Goal: Task Accomplishment & Management: Manage account settings

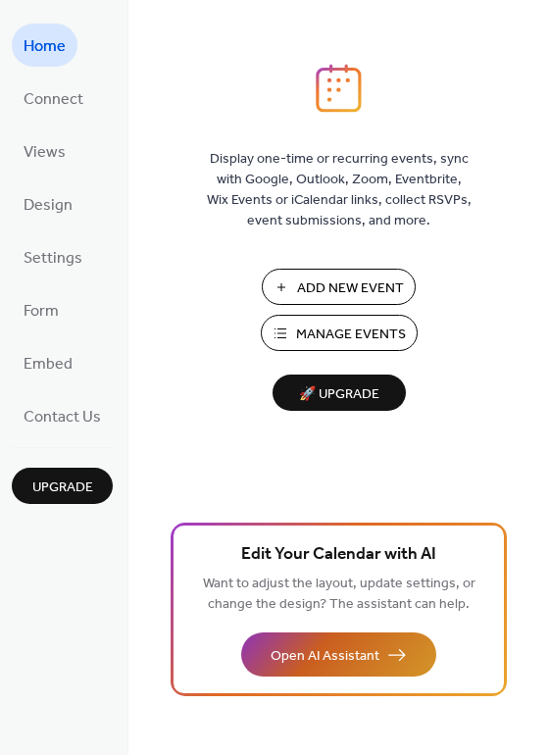
click at [395, 662] on button "Open AI Assistant" at bounding box center [338, 654] width 195 height 44
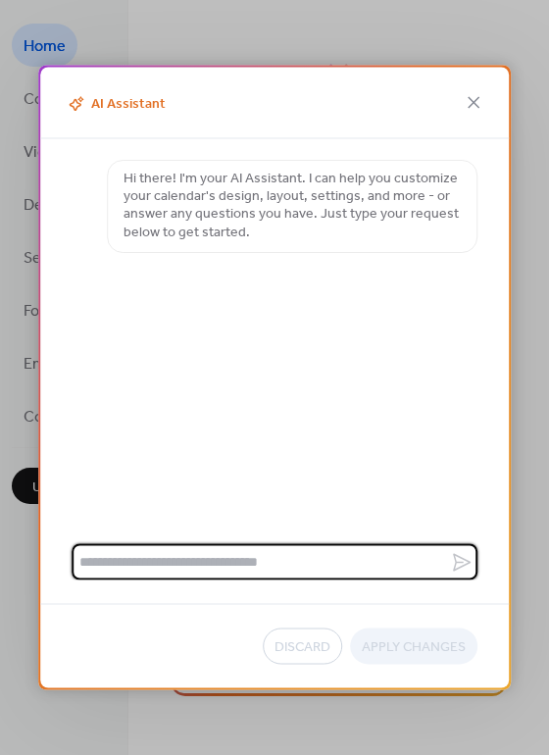
click at [290, 570] on textarea at bounding box center [261, 562] width 378 height 36
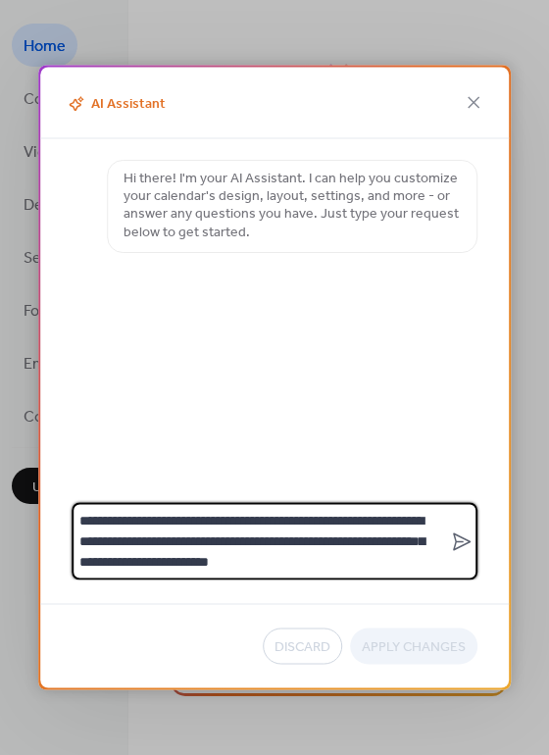
type textarea "**********"
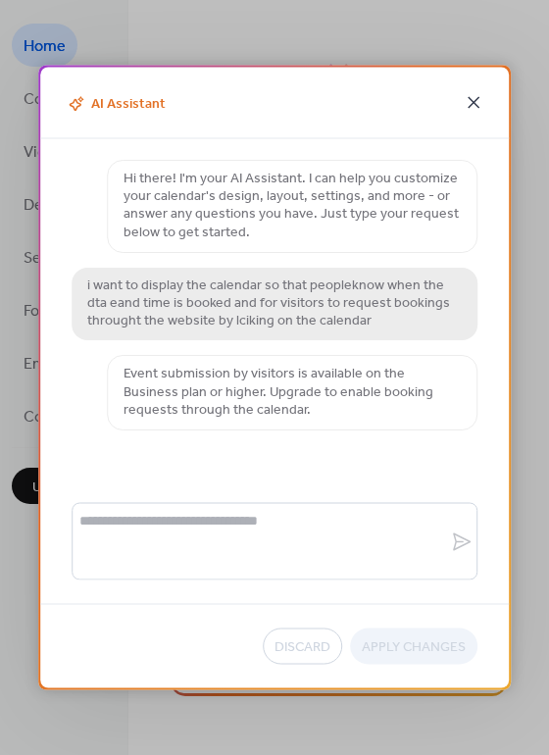
click at [473, 108] on icon at bounding box center [474, 103] width 24 height 24
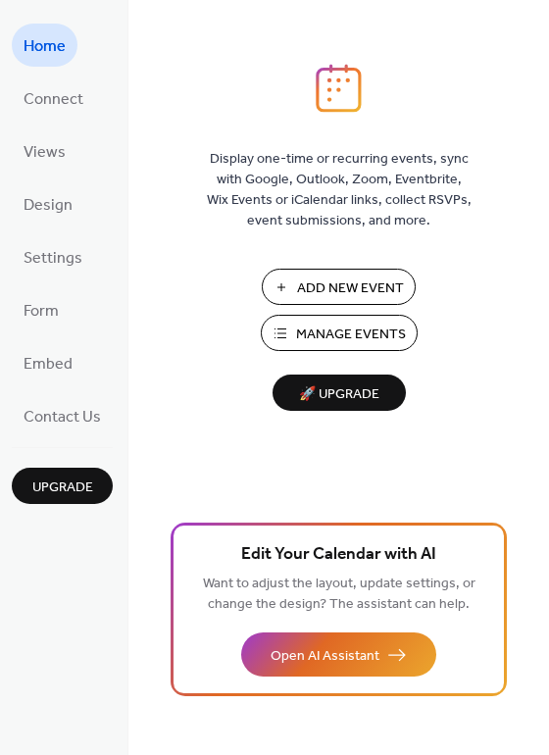
click at [342, 393] on span "🚀 Upgrade" at bounding box center [339, 394] width 110 height 26
click at [54, 419] on span "Contact Us" at bounding box center [62, 417] width 77 height 31
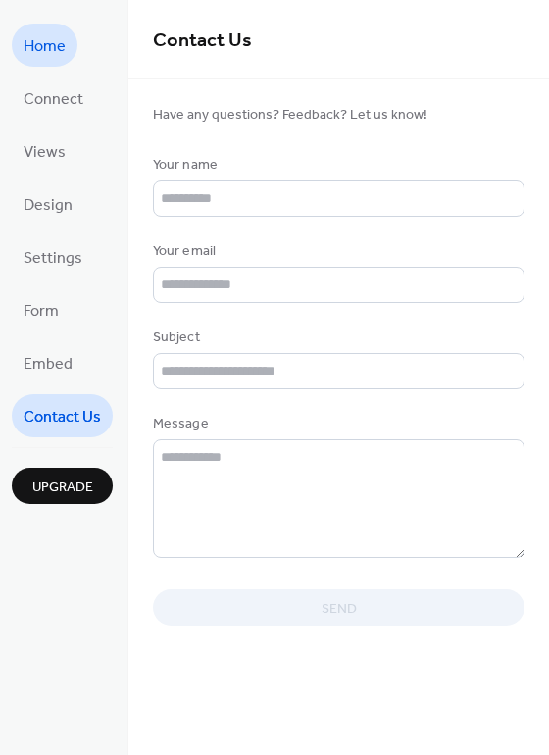
click at [68, 53] on link "Home" at bounding box center [45, 45] width 66 height 43
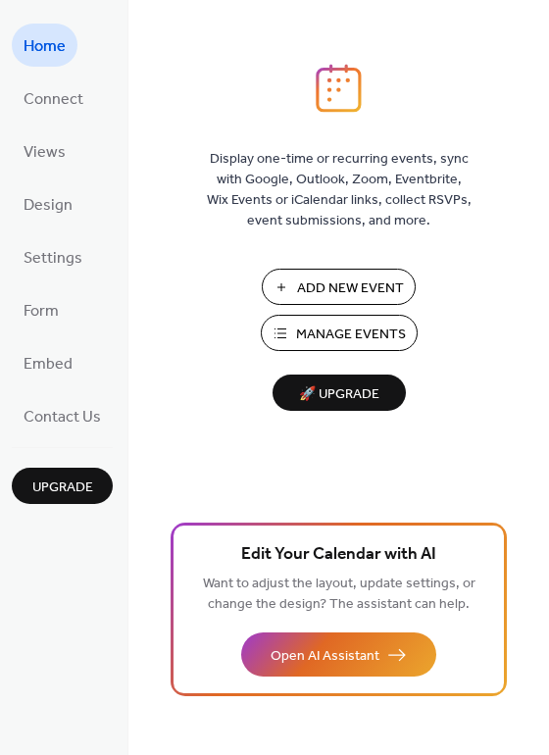
click at [358, 341] on span "Manage Events" at bounding box center [351, 335] width 110 height 21
click at [63, 103] on span "Connect" at bounding box center [54, 99] width 60 height 31
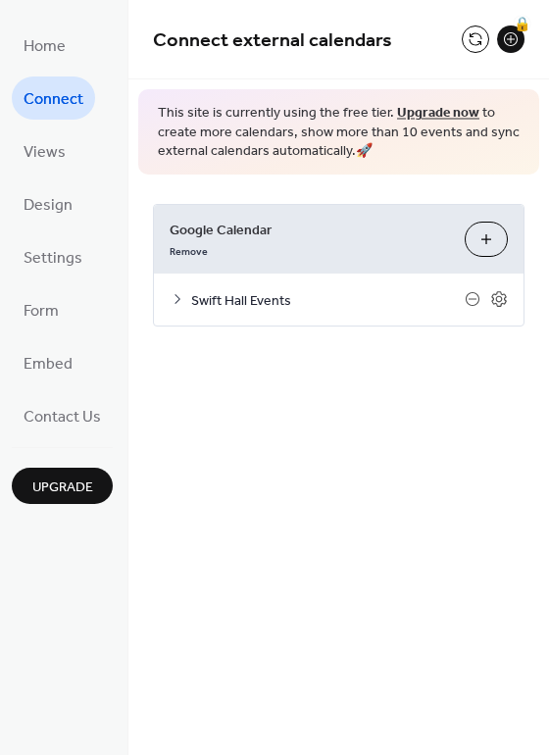
click at [175, 312] on div "Swift Hall Events" at bounding box center [339, 300] width 370 height 52
click at [173, 300] on icon at bounding box center [178, 299] width 16 height 16
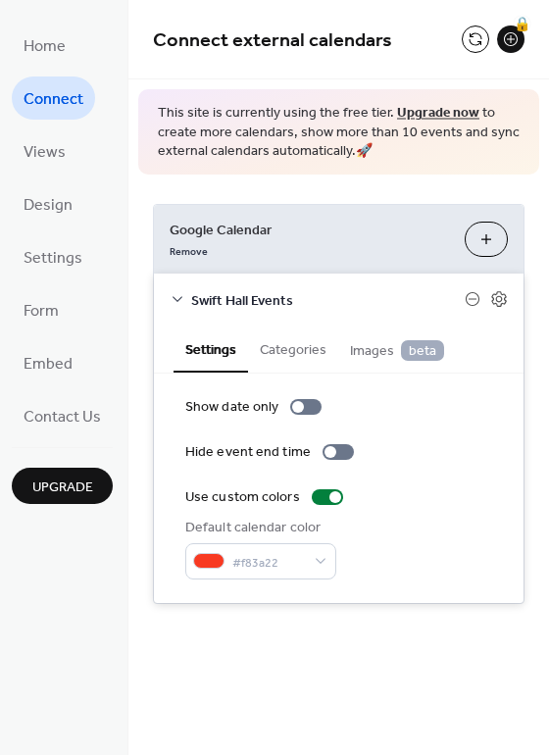
click at [299, 353] on button "Categories" at bounding box center [293, 348] width 90 height 45
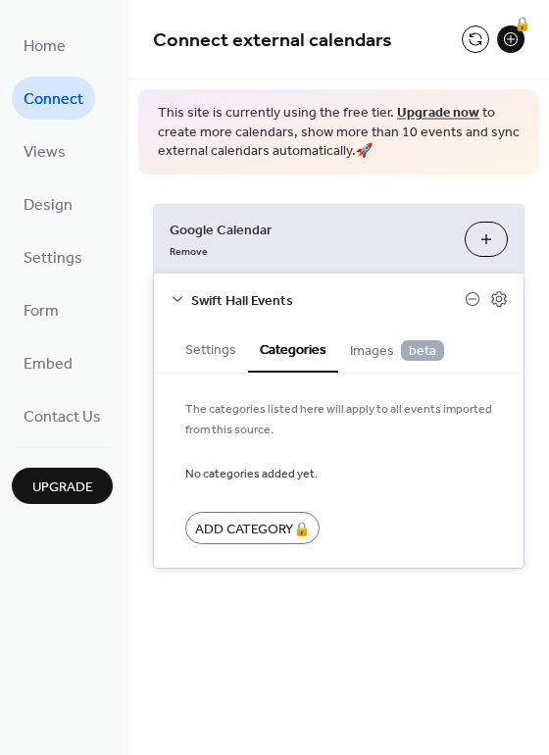
click at [375, 353] on span "Images beta" at bounding box center [397, 351] width 94 height 22
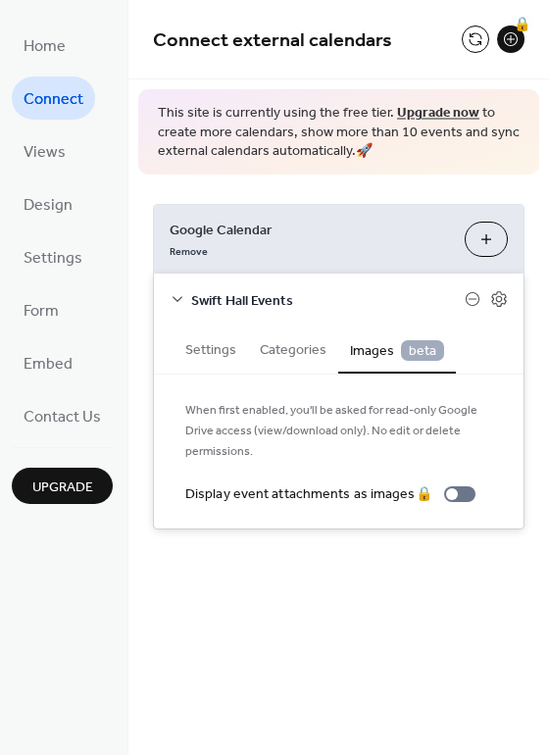
click at [201, 334] on button "Settings" at bounding box center [211, 348] width 75 height 45
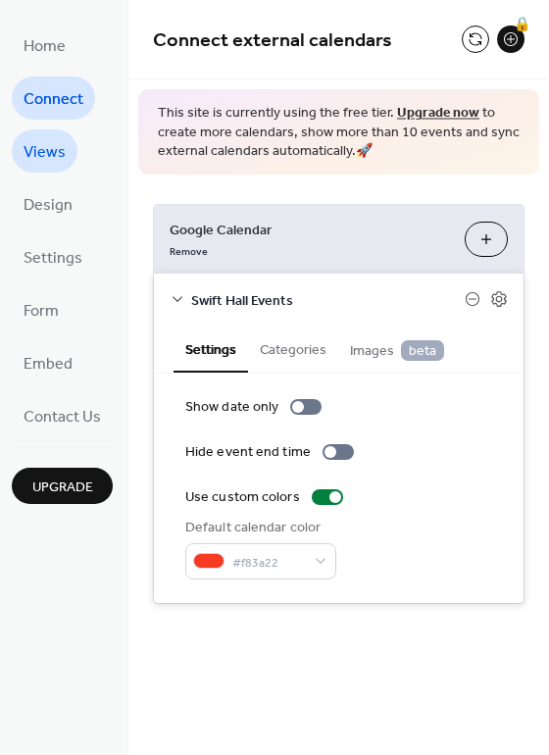
click at [46, 160] on span "Views" at bounding box center [45, 152] width 42 height 31
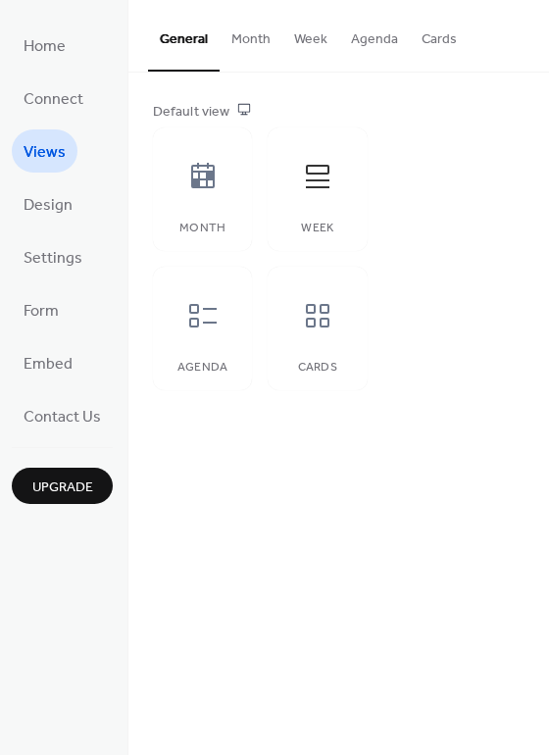
click at [135, 190] on div "Default view Month Week Agenda Cards" at bounding box center [338, 246] width 421 height 347
click at [176, 196] on div at bounding box center [203, 176] width 59 height 59
click at [212, 325] on icon at bounding box center [202, 315] width 31 height 31
click at [304, 325] on icon at bounding box center [317, 315] width 31 height 31
click at [332, 332] on div at bounding box center [317, 315] width 59 height 59
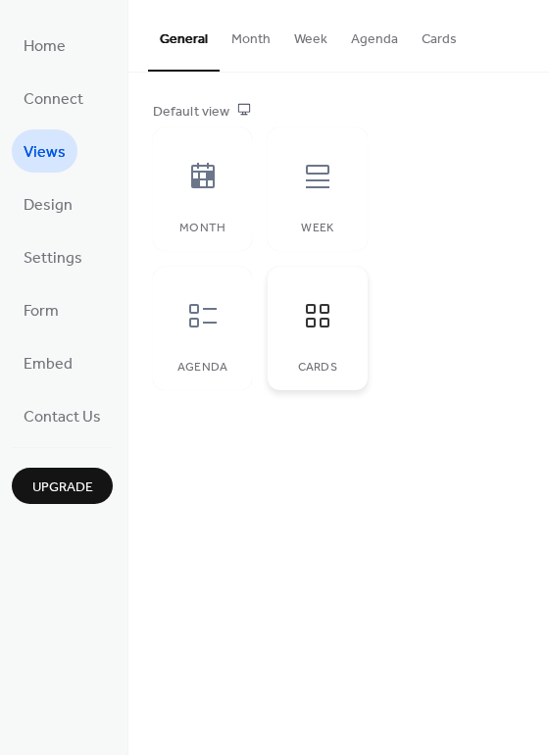
click at [349, 308] on div "Cards" at bounding box center [317, 329] width 99 height 124
click at [233, 207] on div "Month" at bounding box center [202, 189] width 99 height 124
click at [320, 199] on div at bounding box center [317, 176] width 59 height 59
click at [328, 341] on div at bounding box center [317, 315] width 59 height 59
click at [197, 365] on div "Agenda" at bounding box center [203, 368] width 60 height 14
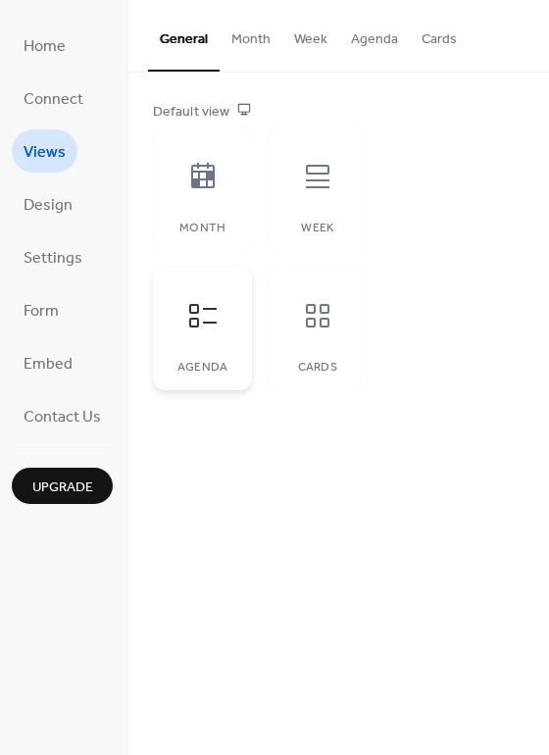
click at [197, 365] on div "Agenda" at bounding box center [203, 368] width 60 height 14
click at [221, 176] on div at bounding box center [203, 176] width 59 height 59
click at [76, 214] on link "Design" at bounding box center [48, 203] width 73 height 43
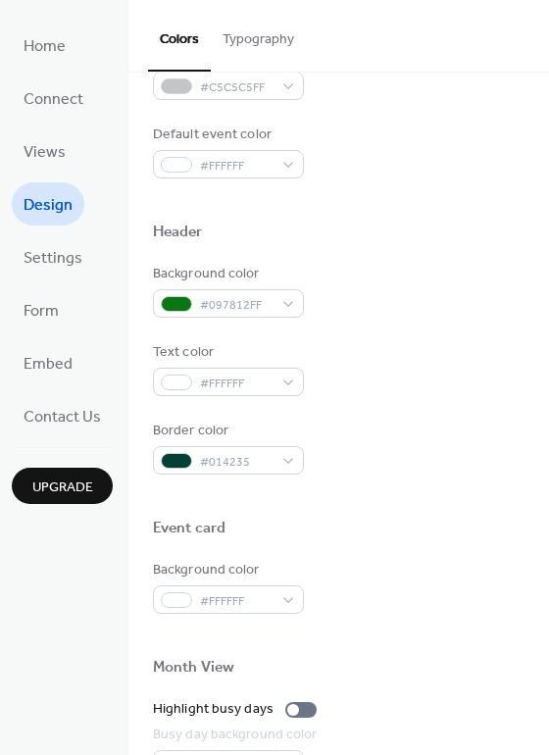
scroll to position [588, 0]
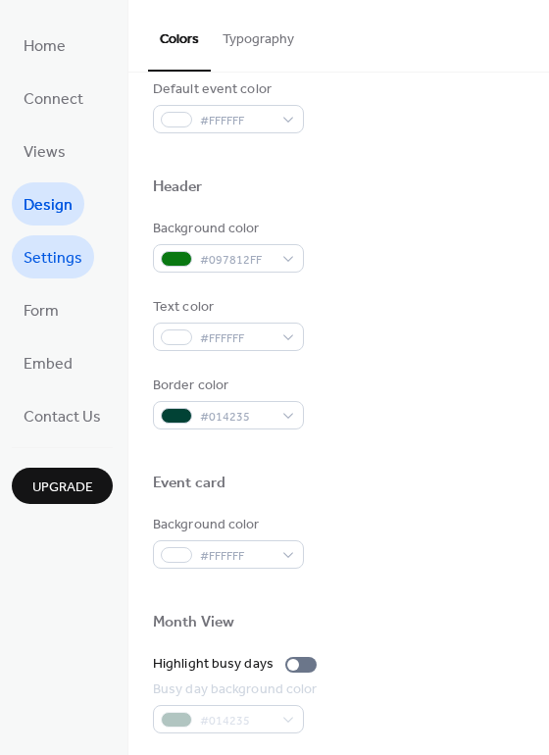
click at [71, 250] on span "Settings" at bounding box center [53, 258] width 59 height 31
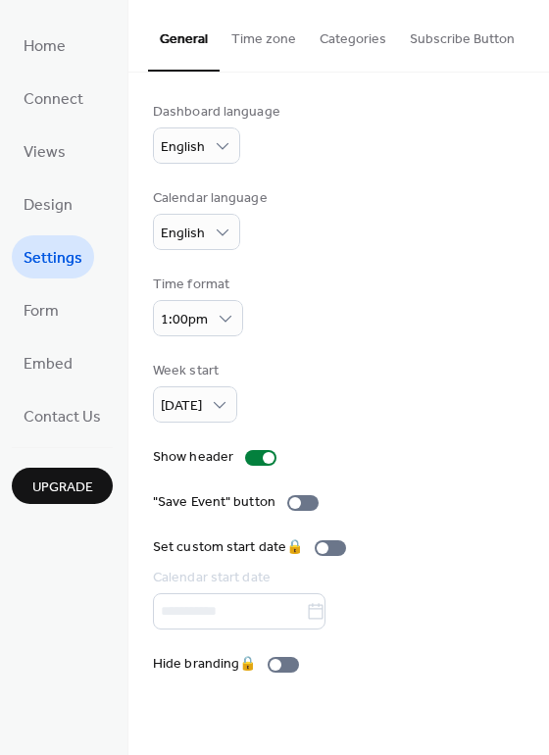
click at [89, 311] on ul "Home Connect Views Design Settings Form Embed Contact Us" at bounding box center [62, 231] width 101 height 414
click at [52, 312] on span "Form" at bounding box center [41, 311] width 35 height 31
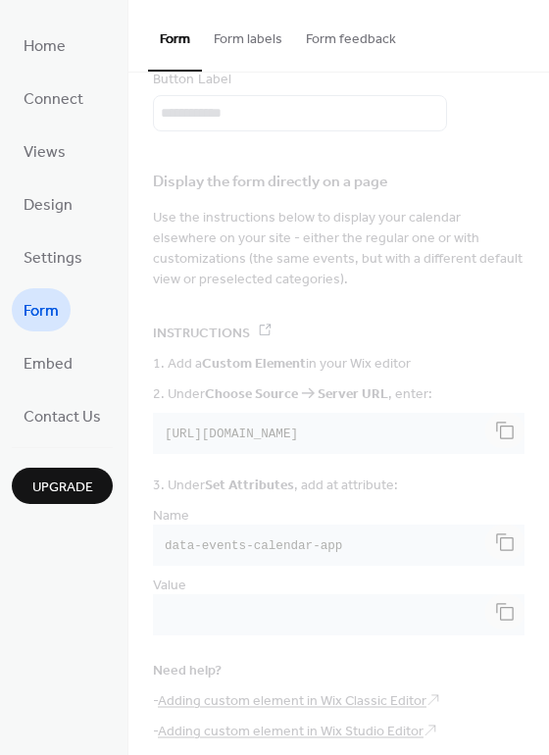
scroll to position [260, 0]
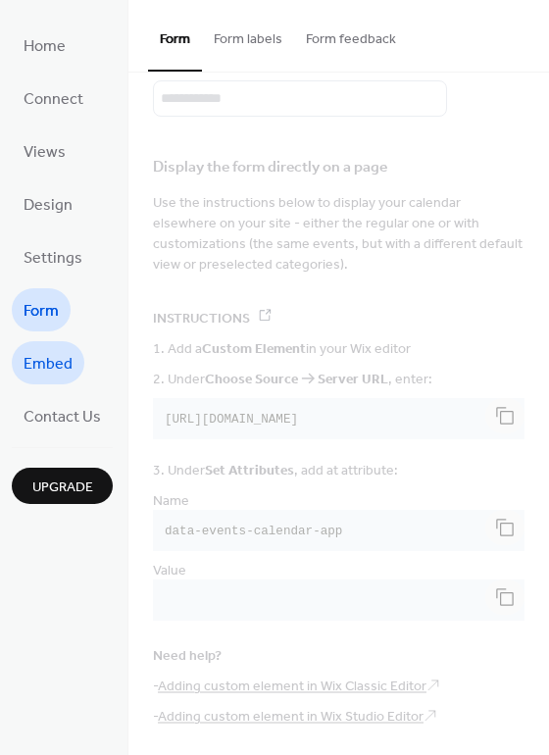
click at [20, 357] on link "Embed" at bounding box center [48, 362] width 73 height 43
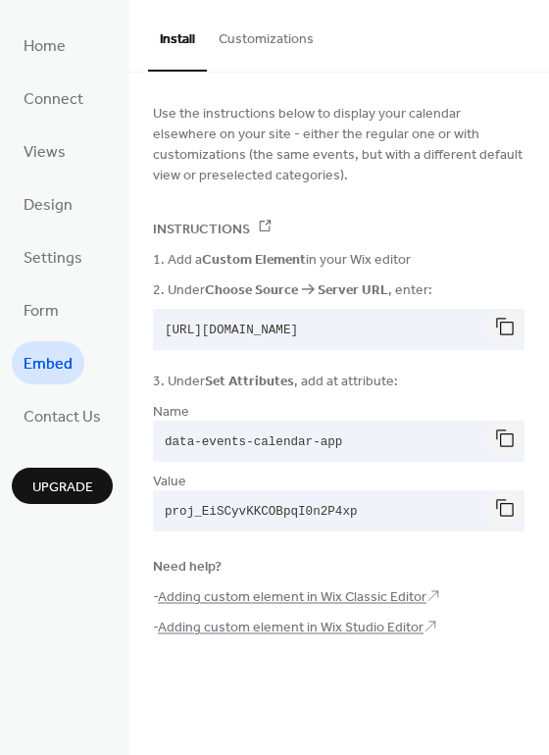
click at [77, 393] on ul "Home Connect Views Design Settings Form Embed Contact Us" at bounding box center [62, 231] width 101 height 414
click at [80, 409] on span "Contact Us" at bounding box center [62, 417] width 77 height 31
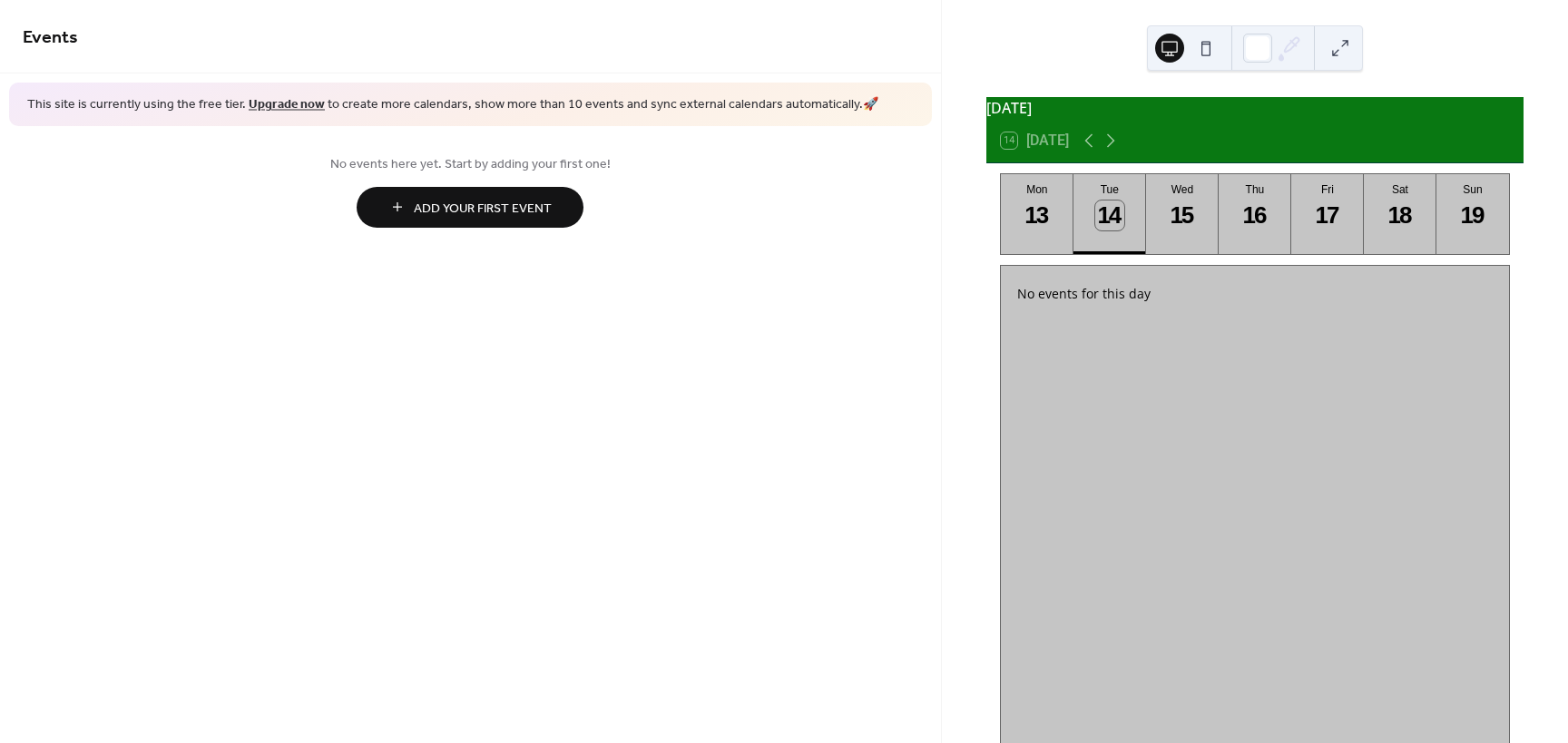
click at [278, 104] on link "Upgrade now" at bounding box center [287, 105] width 76 height 24
